Goal: Transaction & Acquisition: Purchase product/service

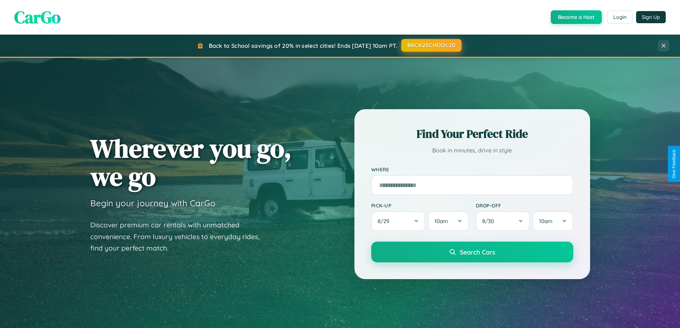
click at [431, 45] on button "BACK2SCHOOL20" at bounding box center [431, 45] width 60 height 13
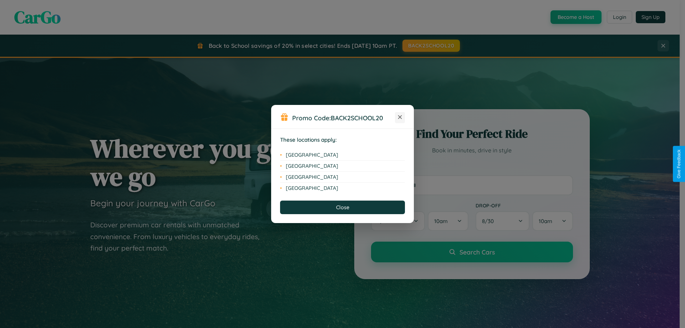
click at [400, 117] on icon at bounding box center [400, 117] width 4 height 4
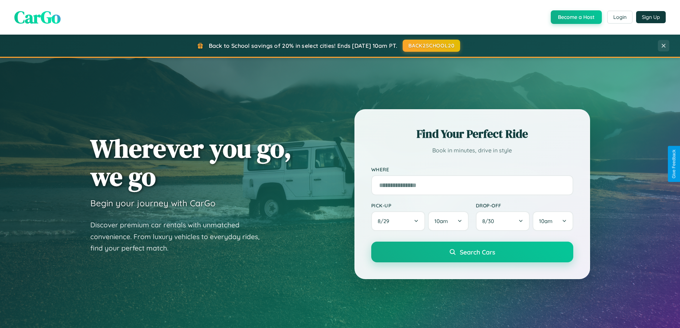
scroll to position [836, 0]
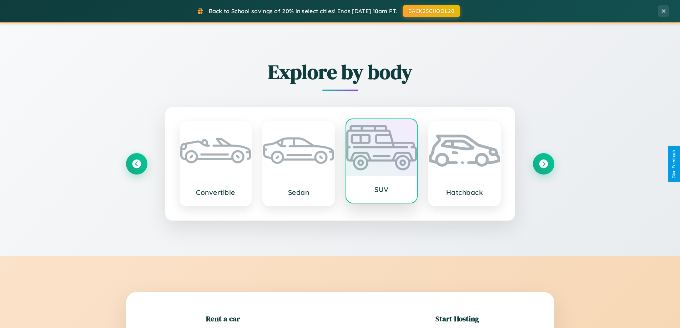
click at [381, 162] on div at bounding box center [381, 147] width 71 height 57
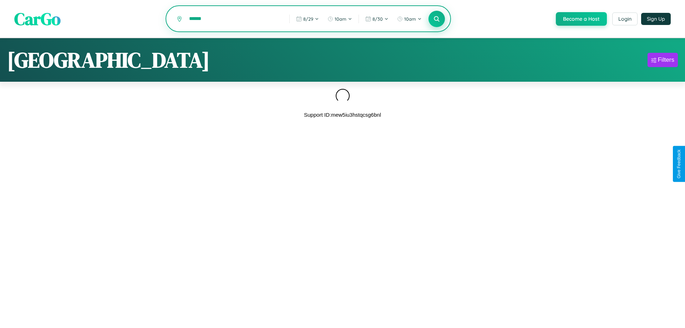
type input "******"
click at [436, 19] on icon at bounding box center [436, 18] width 7 height 7
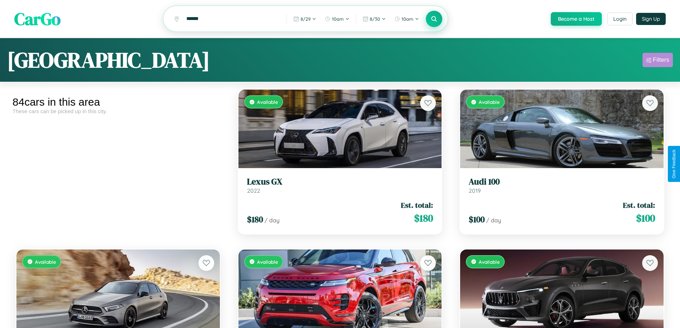
click at [657, 61] on div "Filters" at bounding box center [661, 59] width 16 height 7
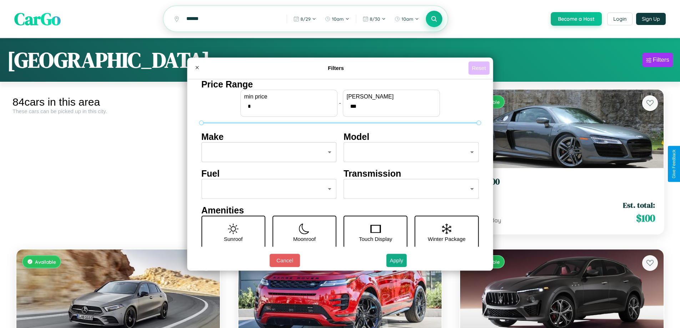
click at [480, 68] on button "Reset" at bounding box center [478, 67] width 21 height 13
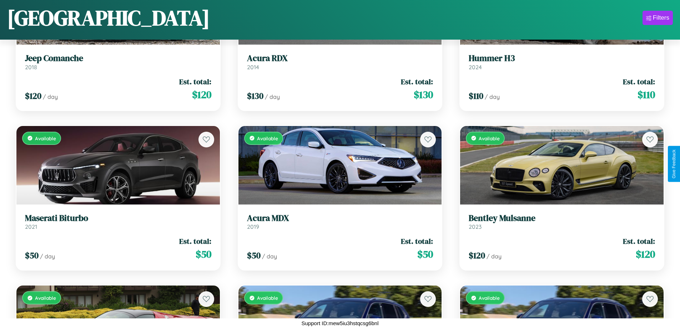
scroll to position [3297, 0]
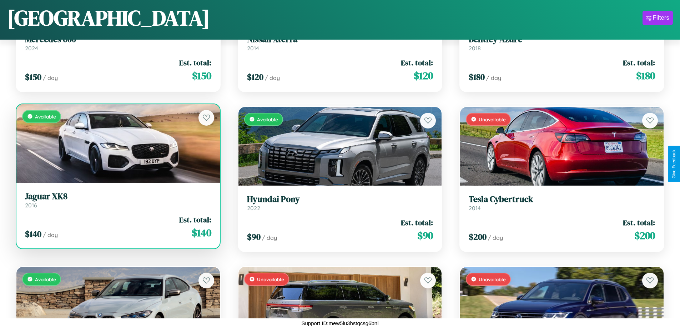
click at [117, 229] on div "$ 140 / day Est. total: $ 140" at bounding box center [118, 227] width 186 height 25
click at [117, 227] on div "$ 140 / day Est. total: $ 140" at bounding box center [118, 227] width 186 height 25
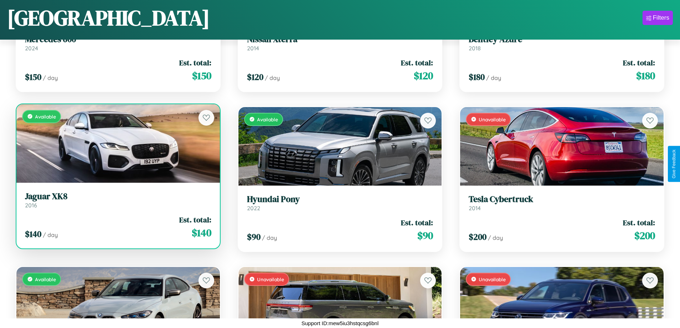
click at [117, 227] on div "$ 140 / day Est. total: $ 140" at bounding box center [118, 227] width 186 height 25
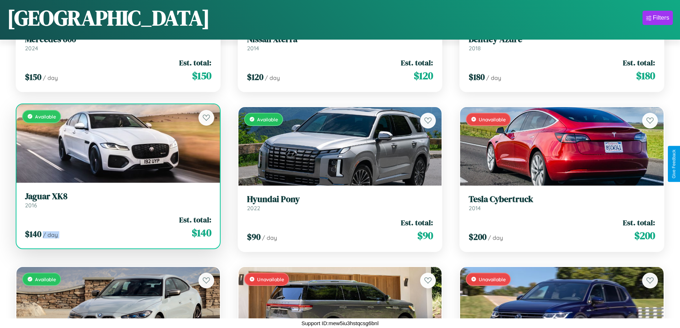
click at [117, 227] on div "$ 140 / day Est. total: $ 140" at bounding box center [118, 227] width 186 height 25
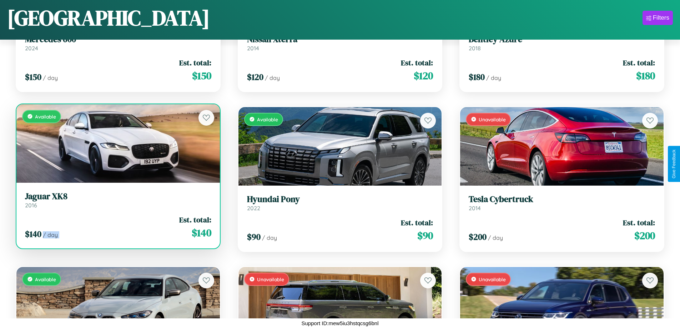
click at [117, 227] on div "$ 140 / day Est. total: $ 140" at bounding box center [118, 227] width 186 height 25
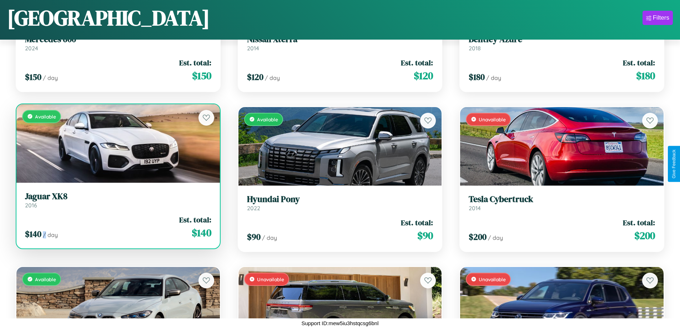
click at [117, 227] on div "$ 140 / day Est. total: $ 140" at bounding box center [118, 227] width 186 height 25
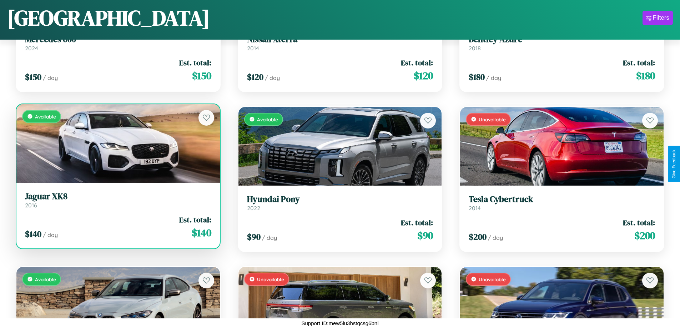
click at [117, 200] on h3 "Jaguar XK8" at bounding box center [118, 196] width 186 height 10
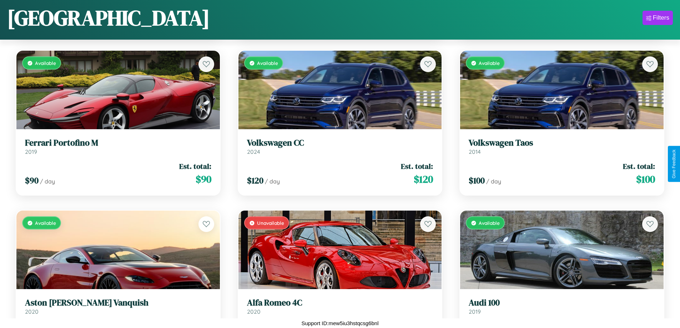
scroll to position [2178, 0]
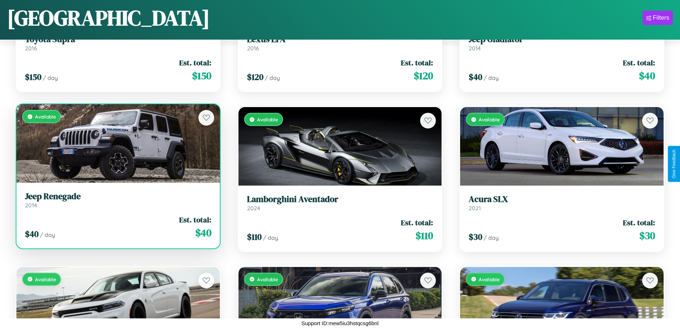
click at [117, 200] on h3 "Jeep Renegade" at bounding box center [118, 196] width 186 height 10
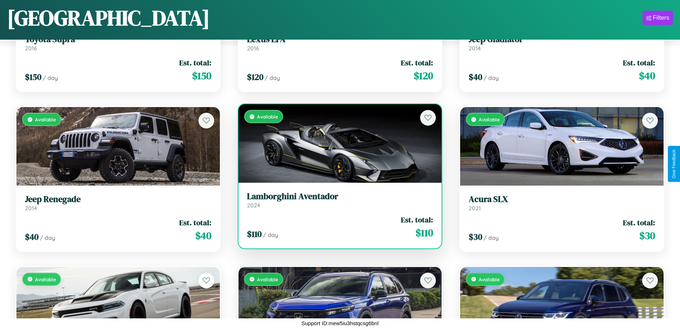
scroll to position [3617, 0]
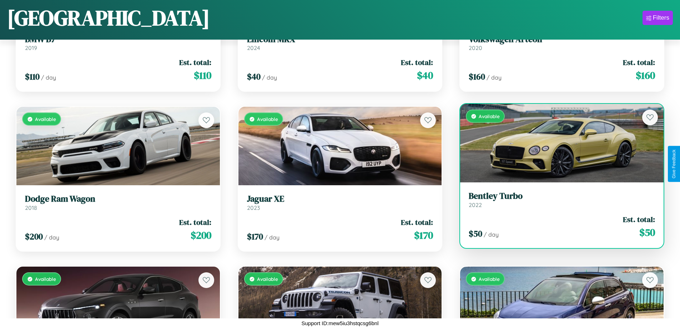
click at [557, 202] on link "Bentley Turbo 2022" at bounding box center [562, 199] width 186 height 17
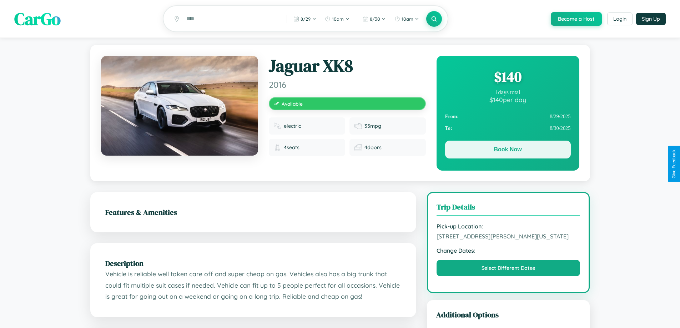
click at [508, 151] on button "Book Now" at bounding box center [508, 150] width 126 height 18
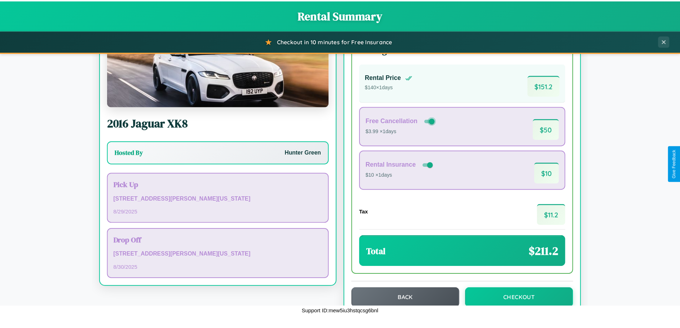
scroll to position [49, 0]
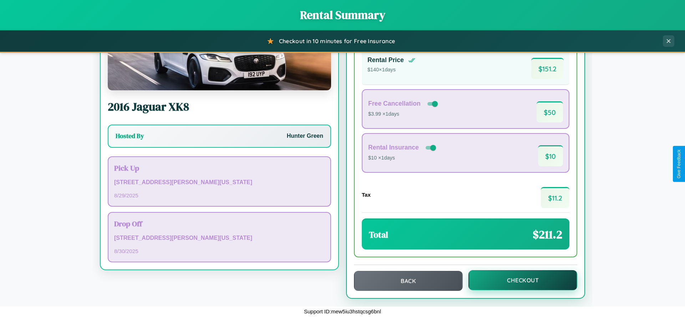
click at [518, 280] on button "Checkout" at bounding box center [523, 280] width 109 height 20
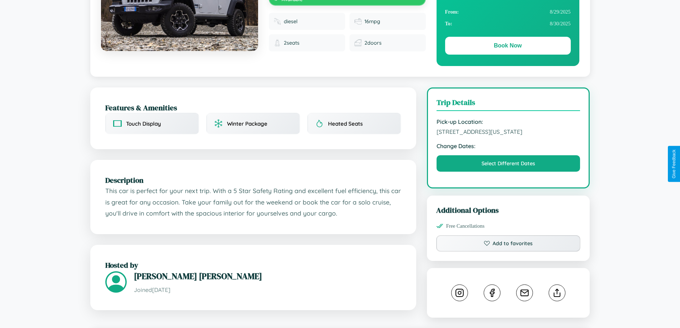
scroll to position [242, 0]
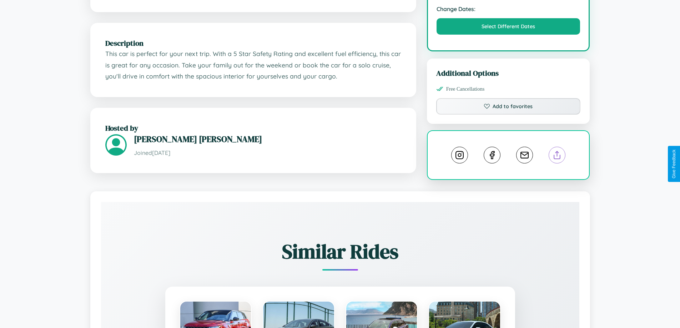
click at [557, 156] on line at bounding box center [557, 153] width 0 height 5
